Goal: Information Seeking & Learning: Learn about a topic

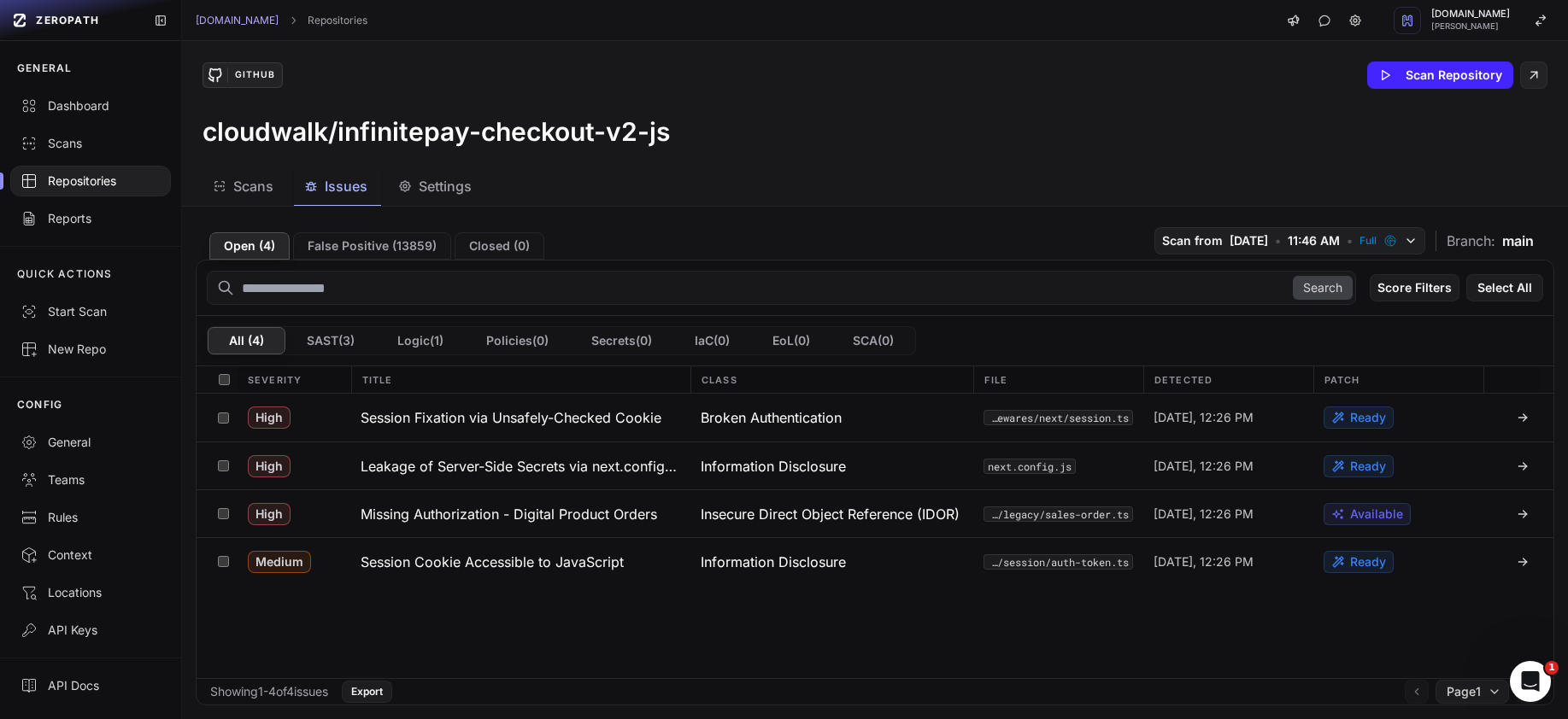
click at [73, 180] on div "Repositories" at bounding box center [90, 181] width 140 height 17
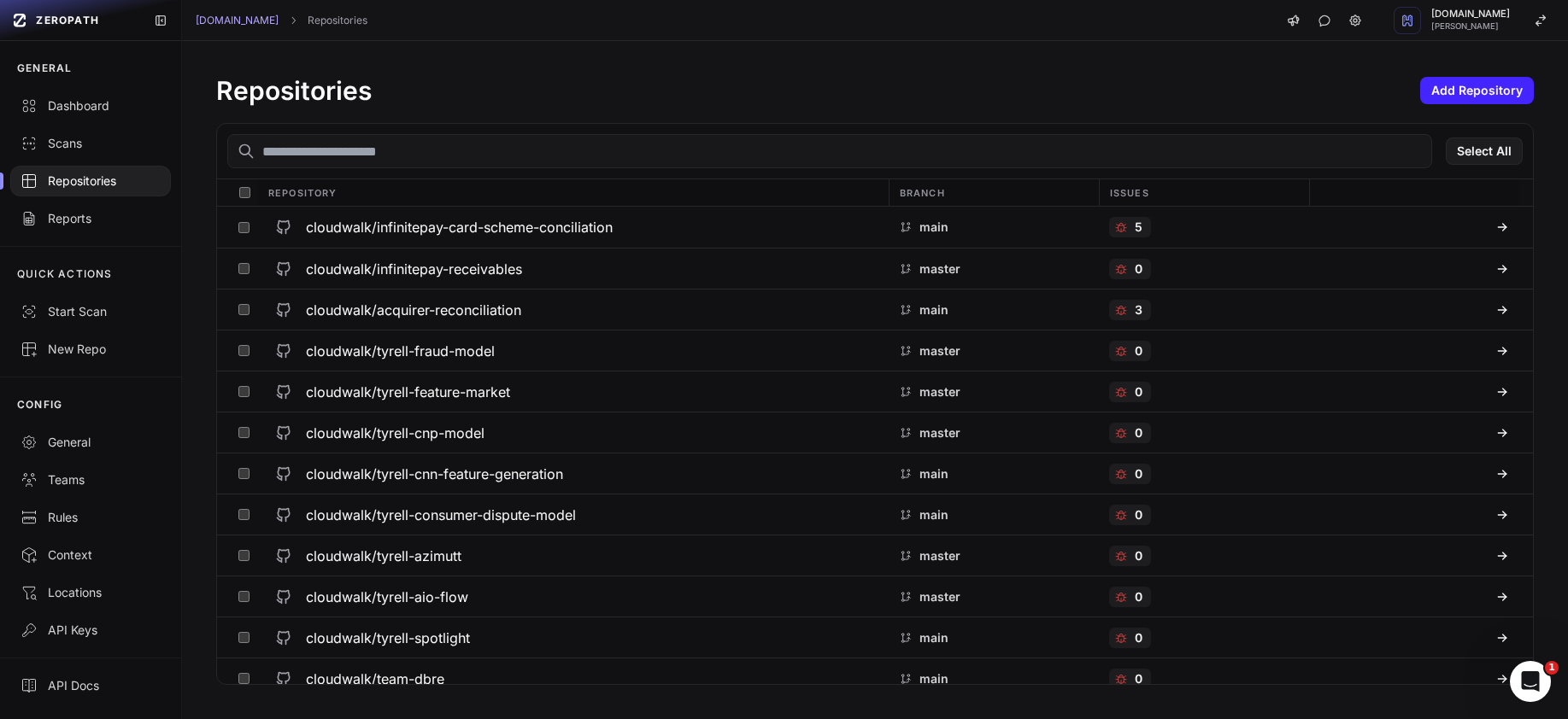
click at [442, 150] on input "text" at bounding box center [829, 151] width 1205 height 34
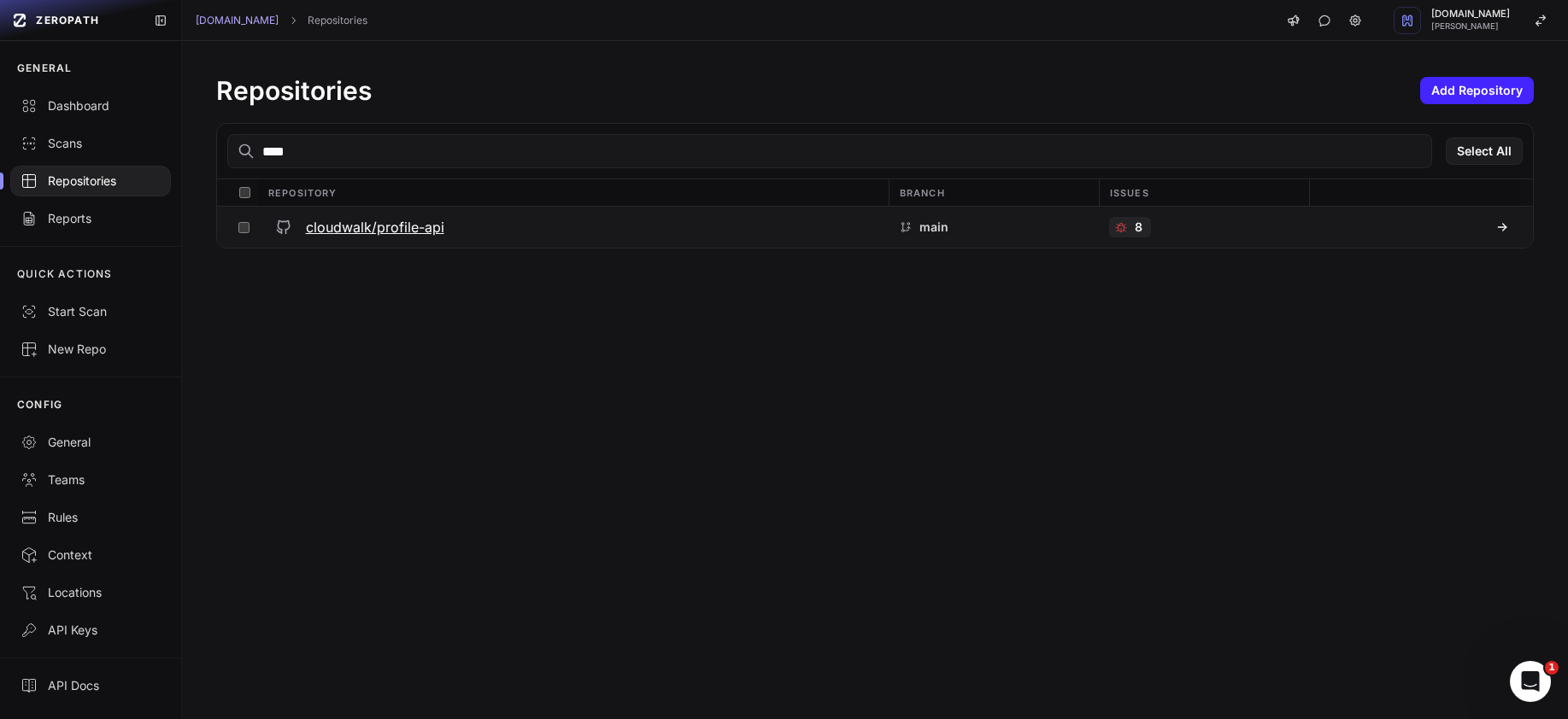
type input "****"
click at [445, 225] on div "cloudwalk/profile-api" at bounding box center [574, 227] width 610 height 31
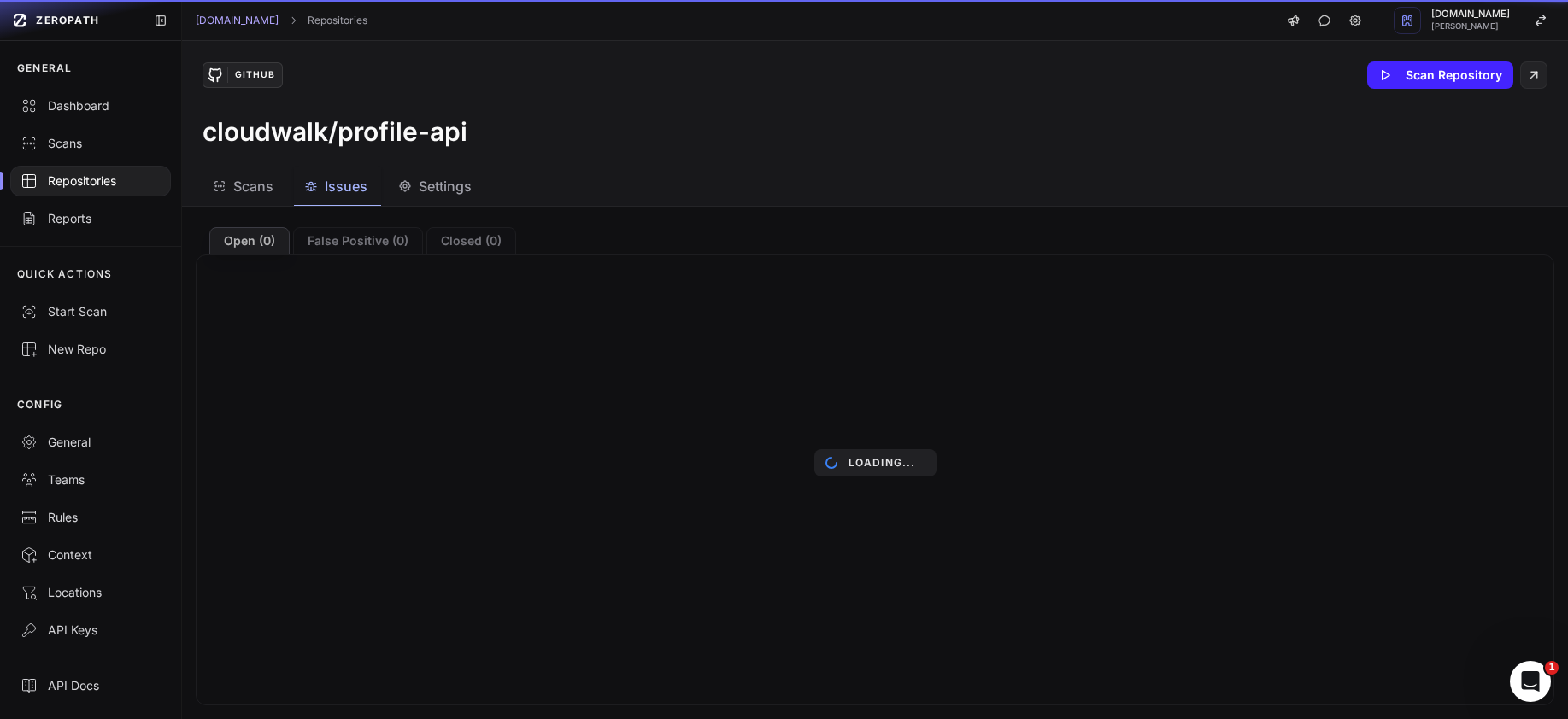
click at [388, 191] on button "Issues" at bounding box center [437, 186] width 98 height 38
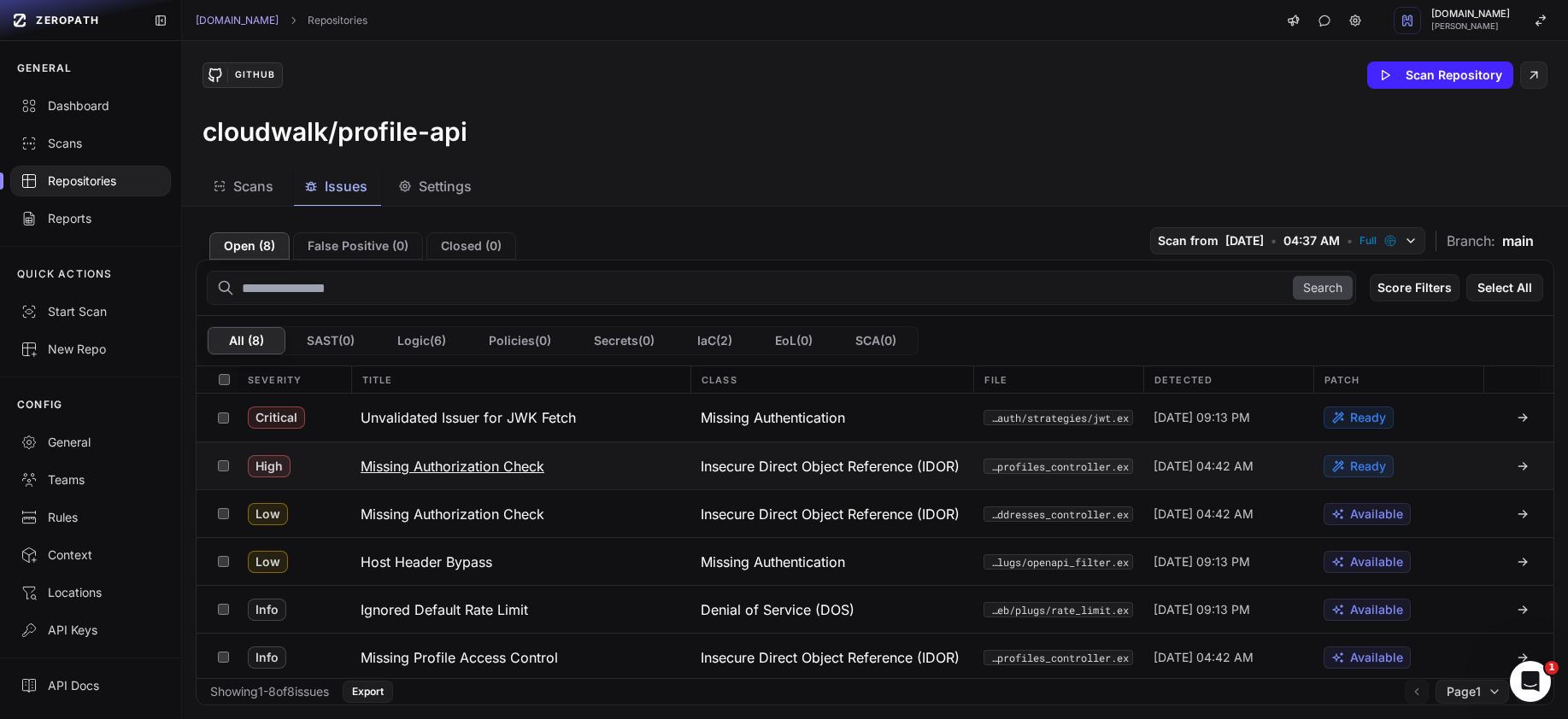
click at [516, 469] on h3 "Missing Authorization Check" at bounding box center [453, 467] width 184 height 21
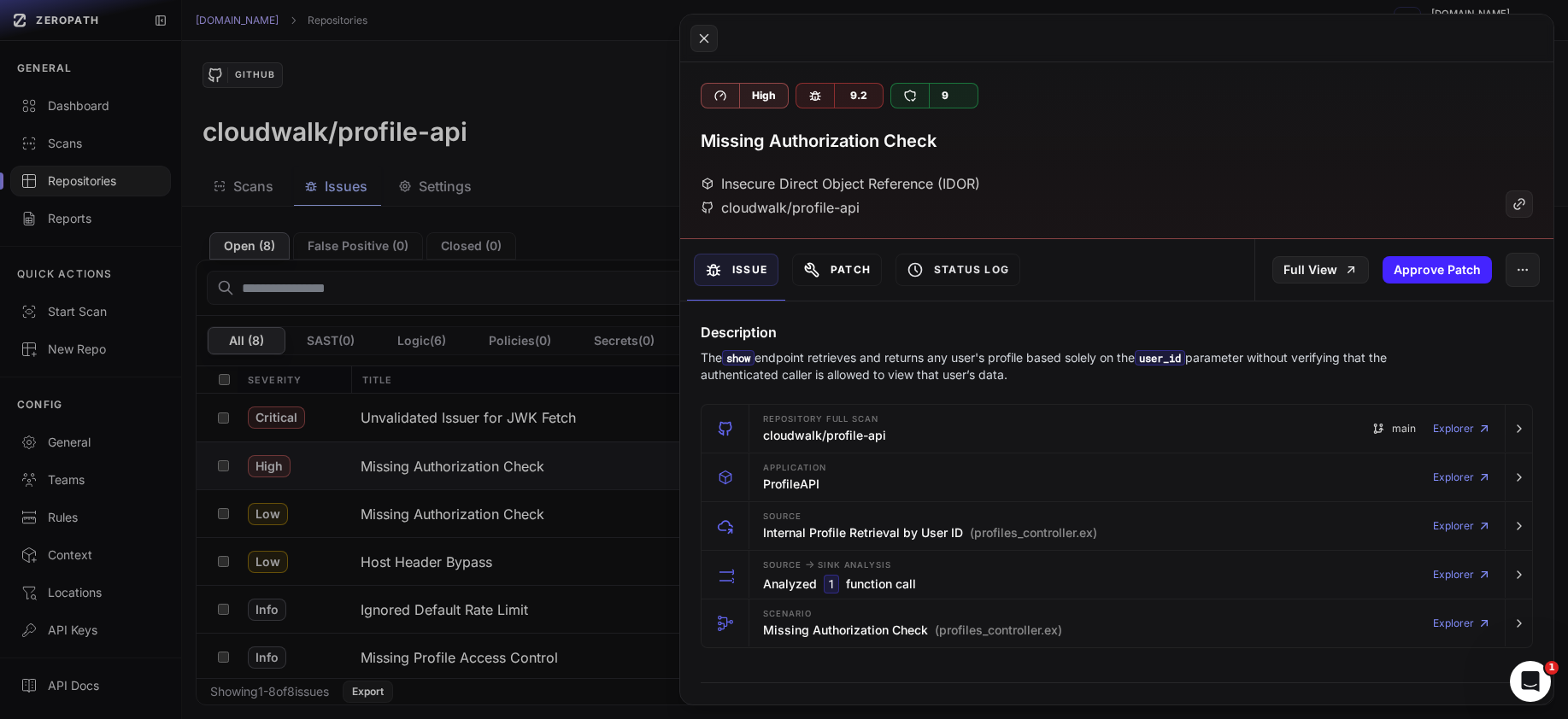
click at [851, 273] on button "Patch" at bounding box center [838, 269] width 90 height 33
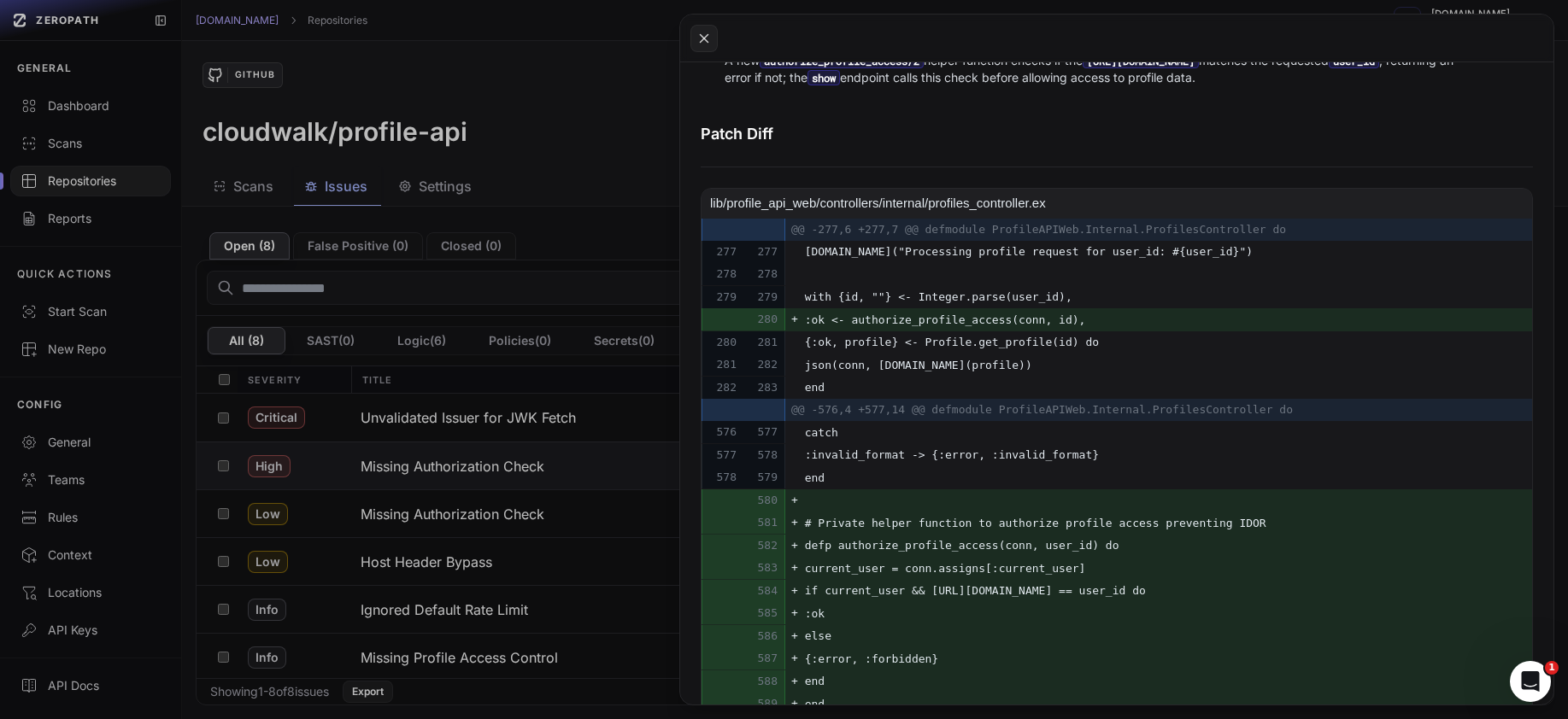
scroll to position [813, 0]
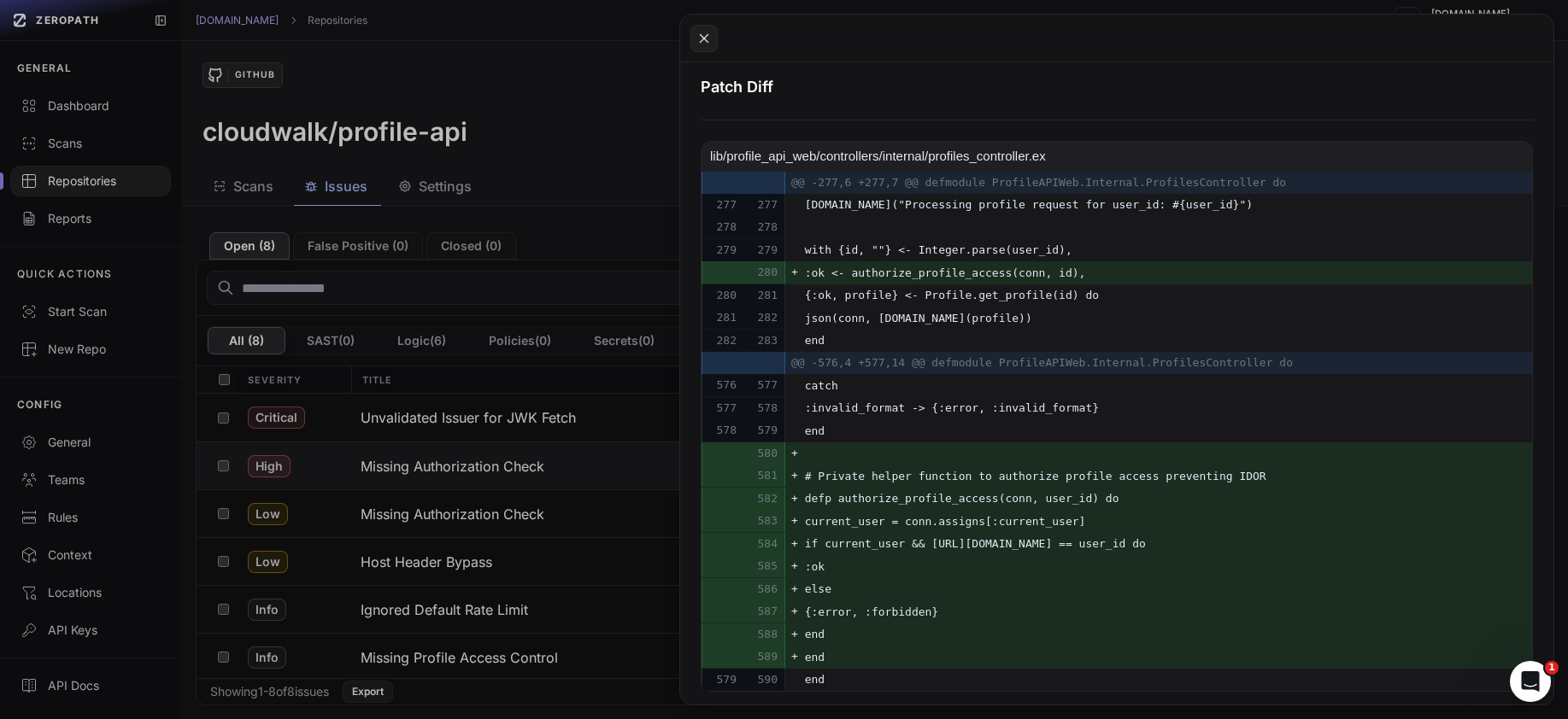
click at [468, 421] on button at bounding box center [784, 360] width 1568 height 719
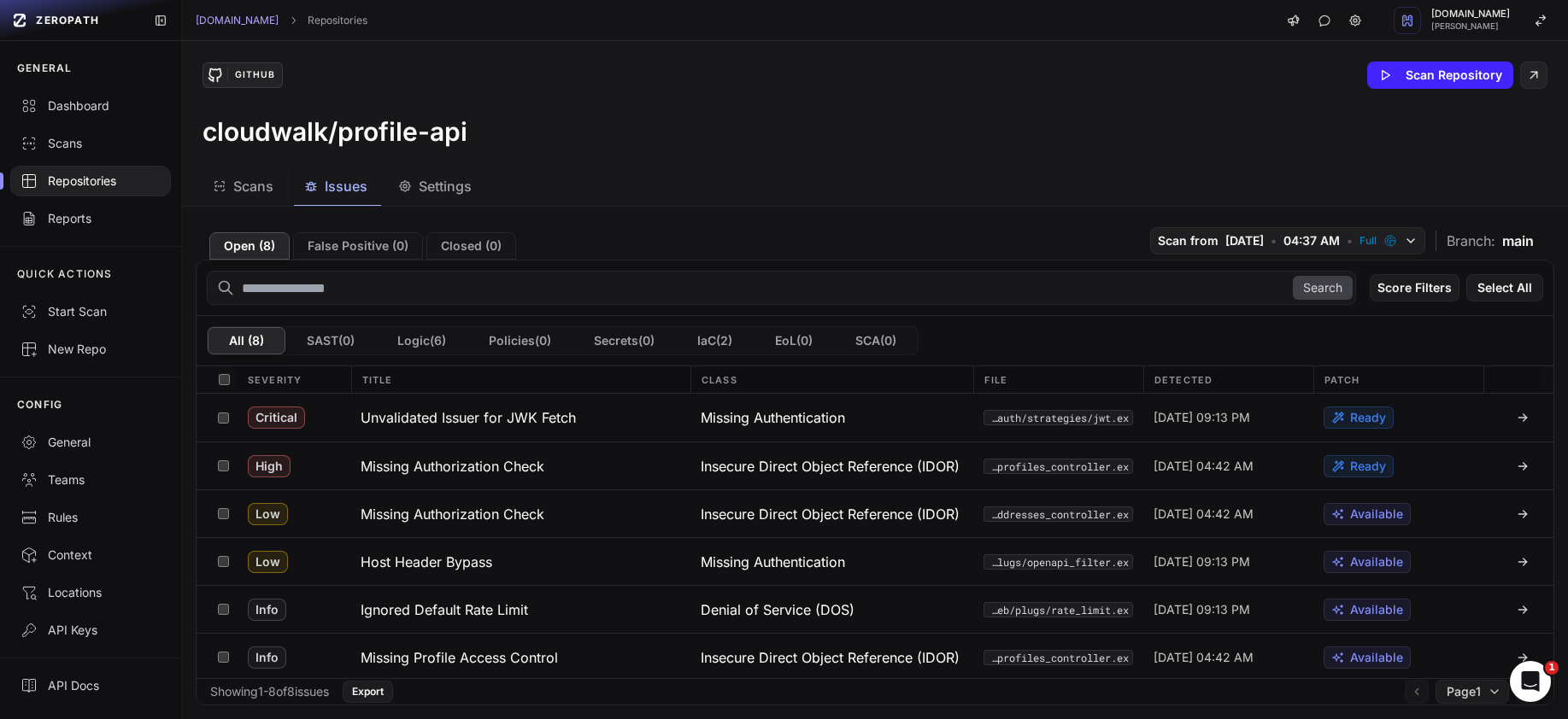
click at [468, 421] on h3 "Unvalidated Issuer for JWK Fetch" at bounding box center [468, 418] width 215 height 21
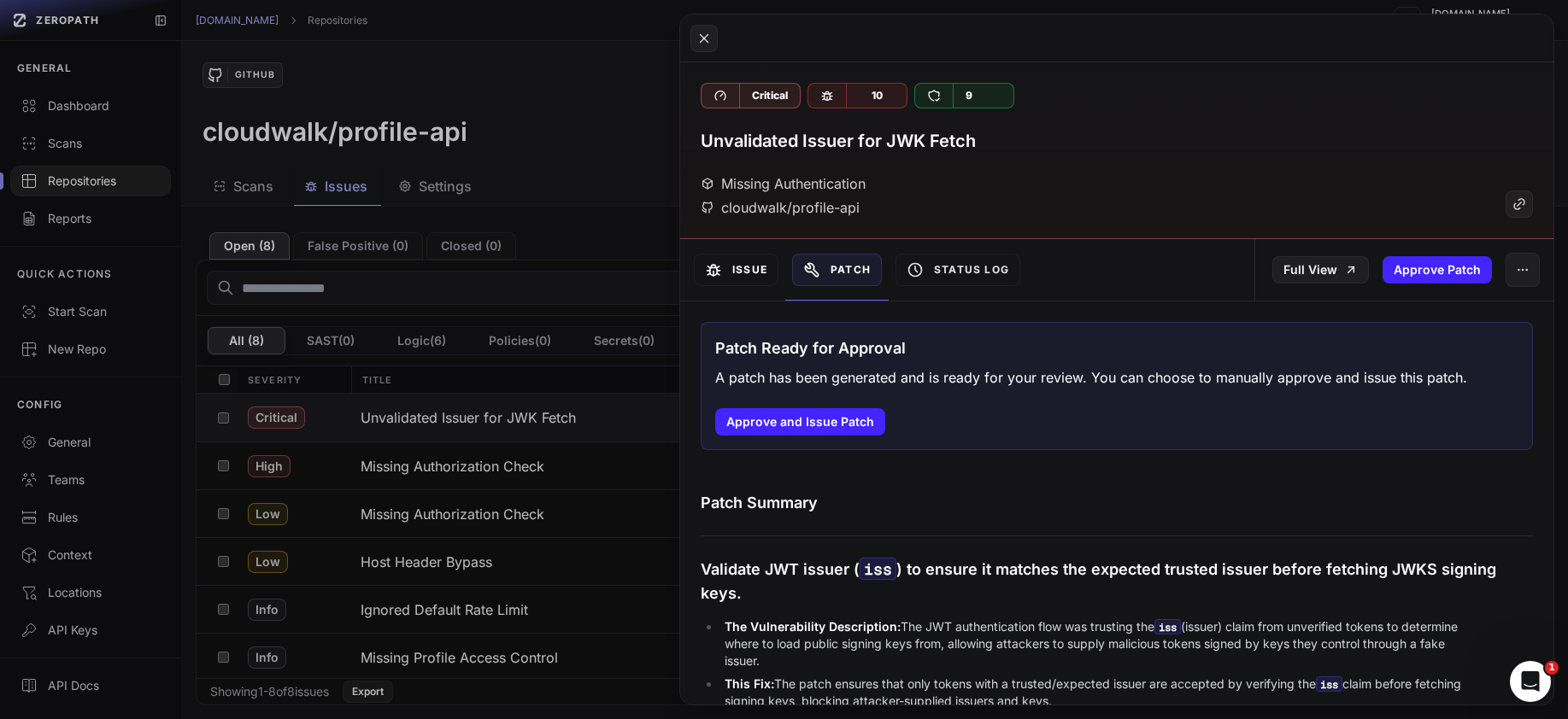
click at [749, 269] on button "Issue" at bounding box center [736, 269] width 85 height 33
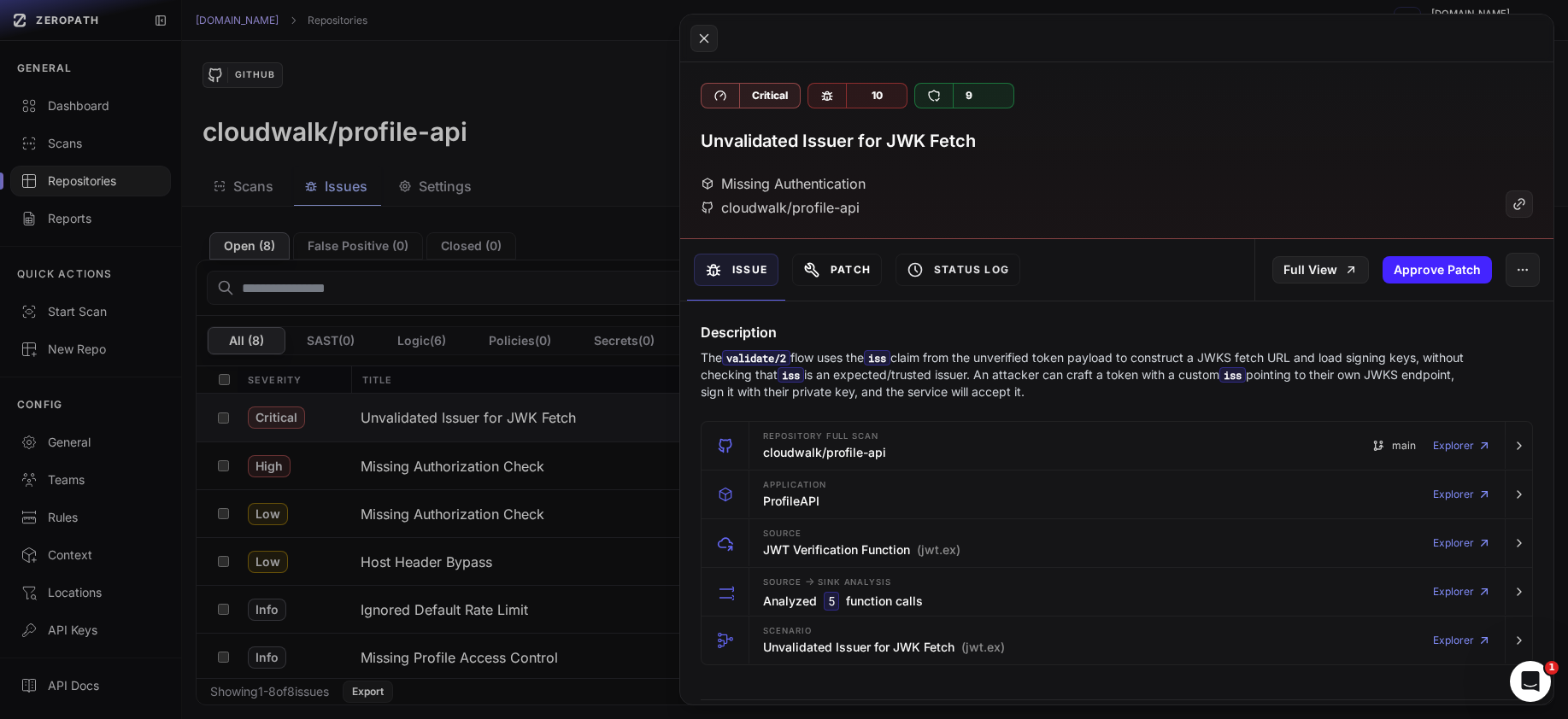
click at [844, 268] on button "Patch" at bounding box center [838, 269] width 90 height 33
